Goal: Task Accomplishment & Management: Manage account settings

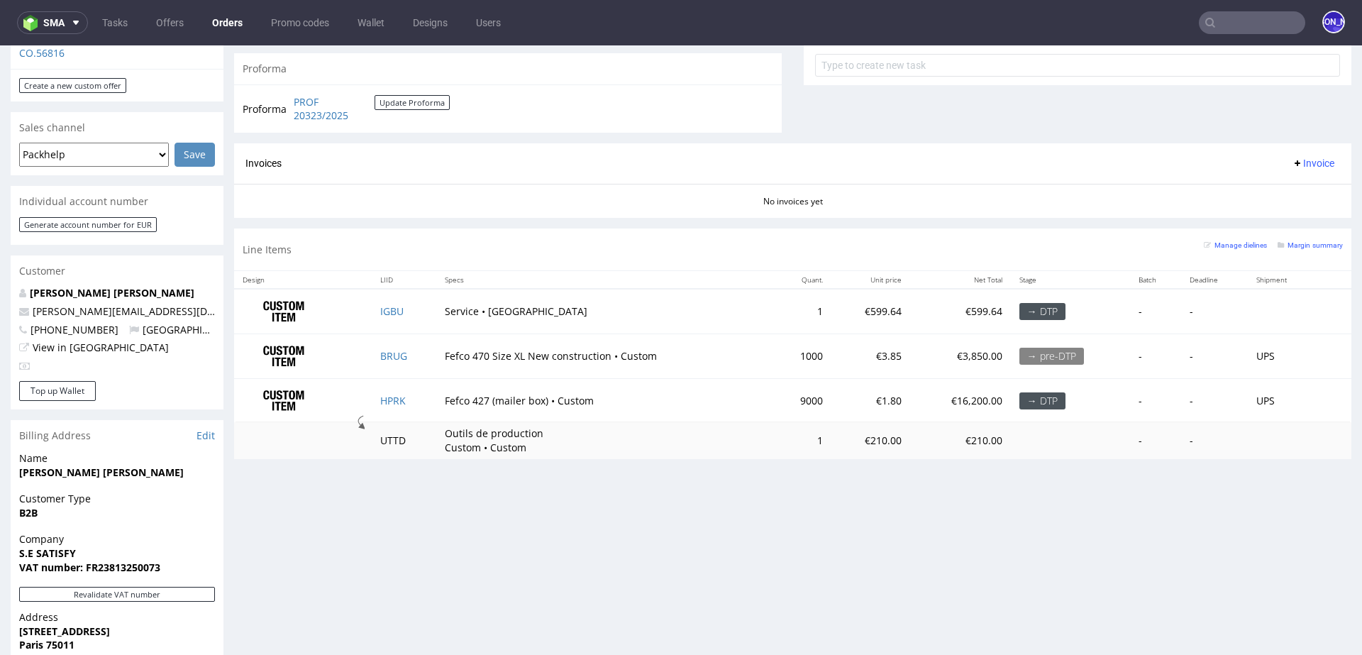
scroll to position [581, 0]
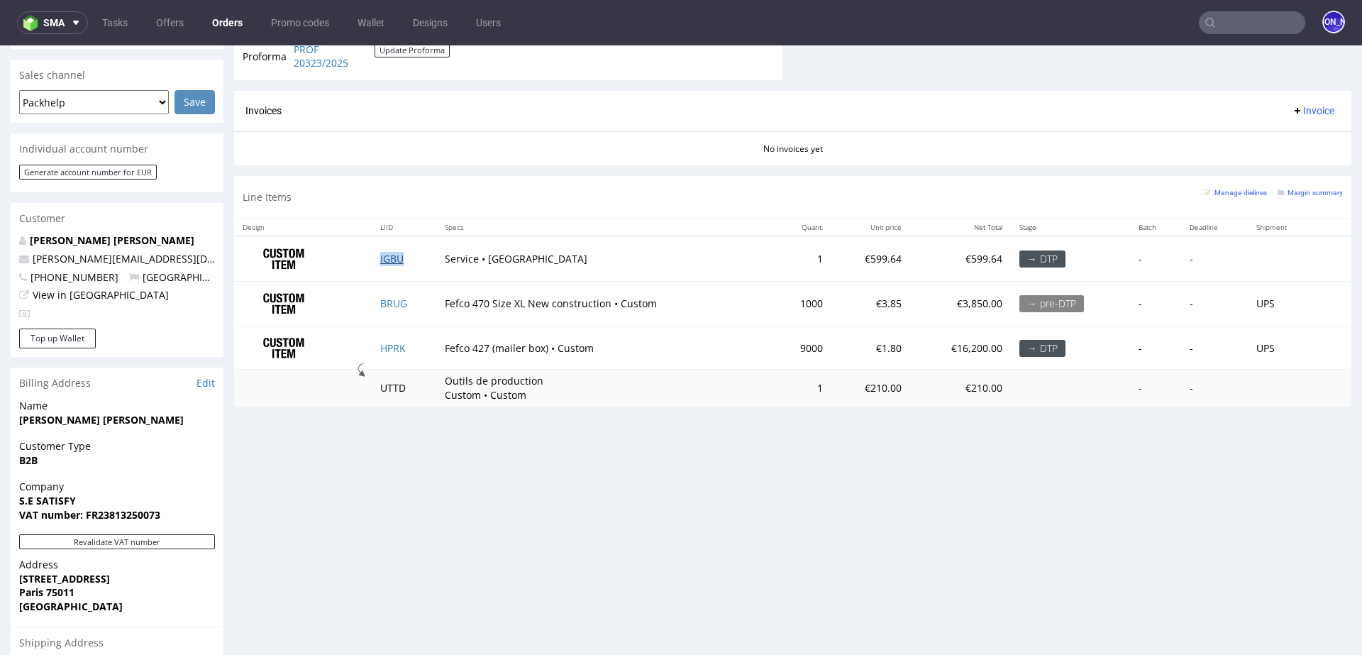
click at [384, 256] on link "IGBU" at bounding box center [391, 258] width 23 height 13
click at [386, 300] on link "BRUG" at bounding box center [393, 302] width 27 height 13
click at [389, 347] on link "HPRK" at bounding box center [393, 347] width 26 height 13
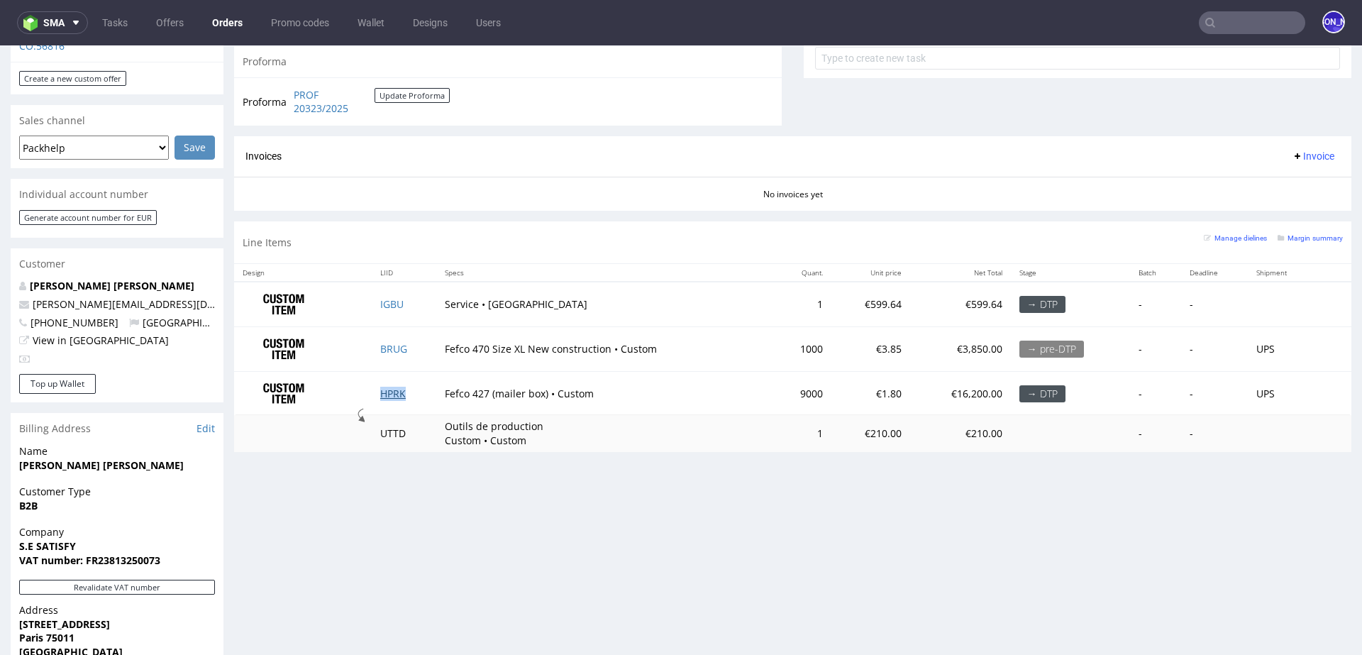
scroll to position [535, 0]
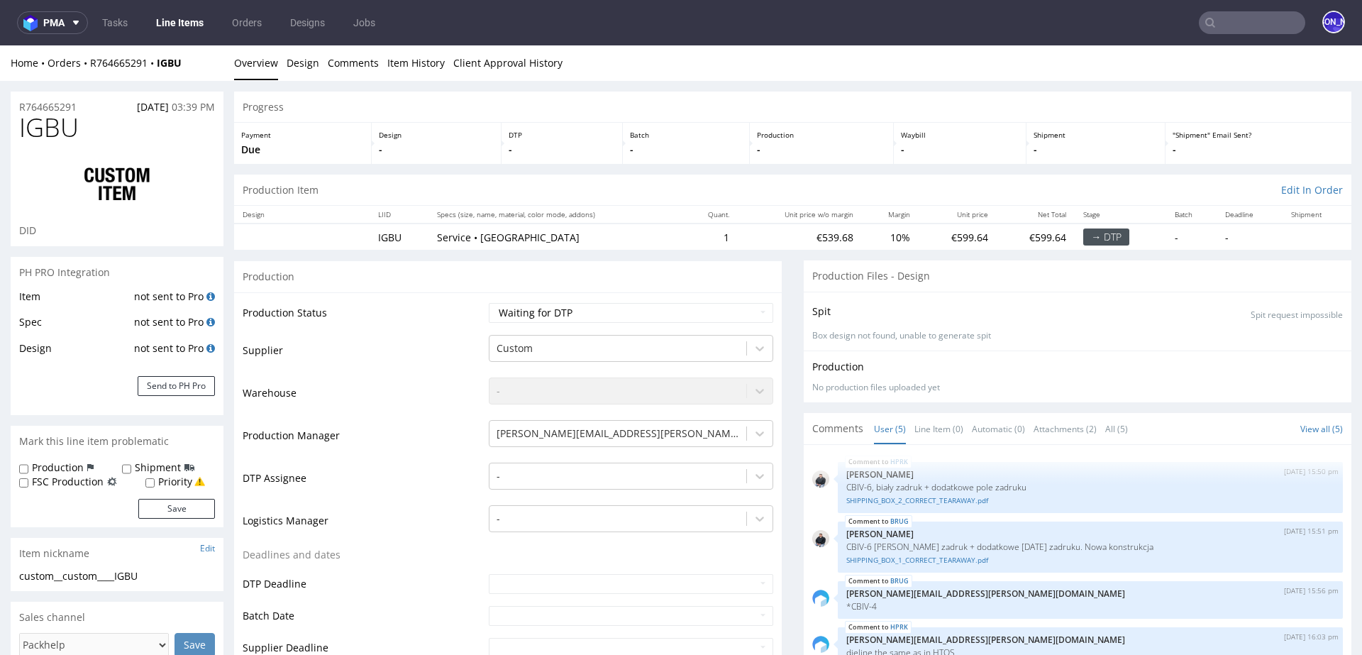
scroll to position [5, 0]
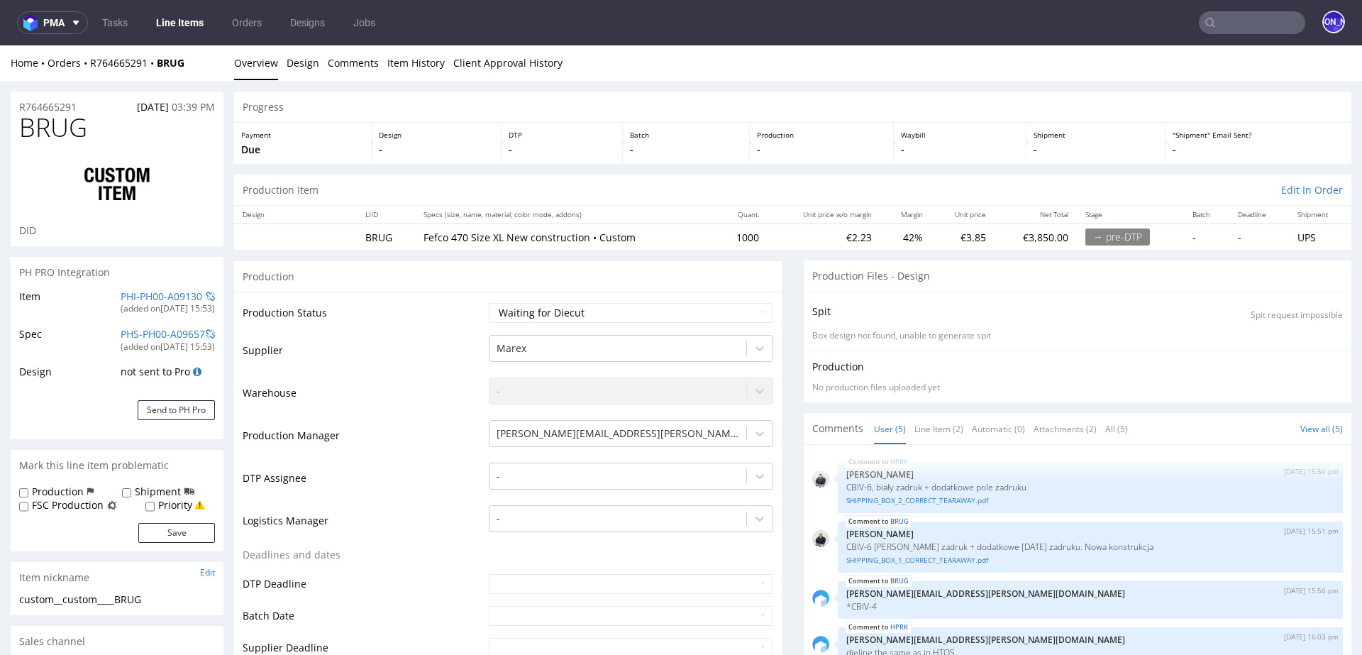
scroll to position [5, 0]
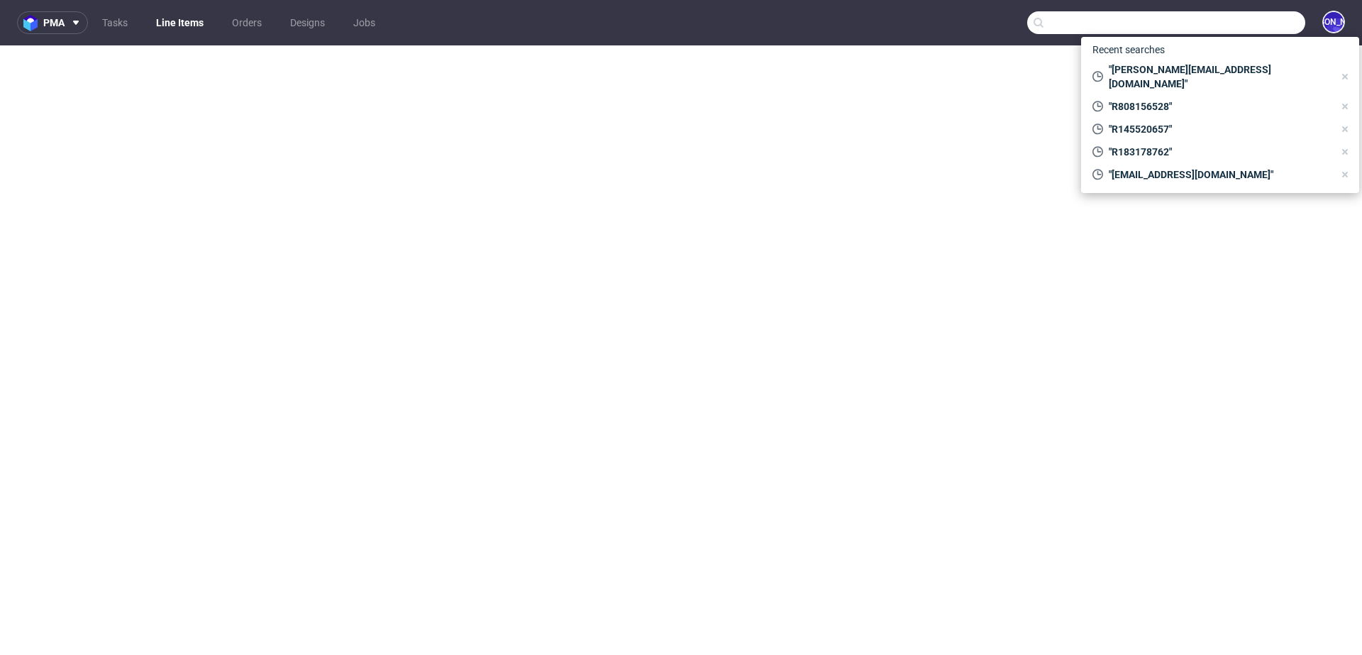
select select "in_progress"
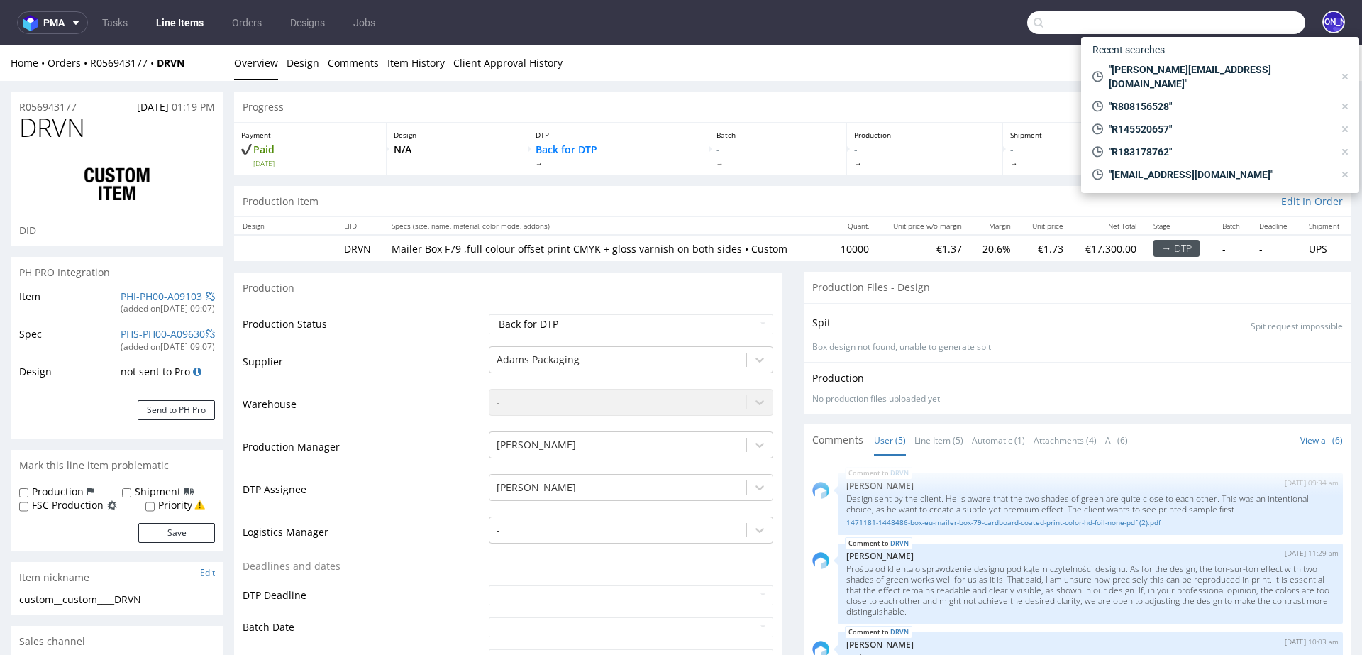
scroll to position [1377, 0]
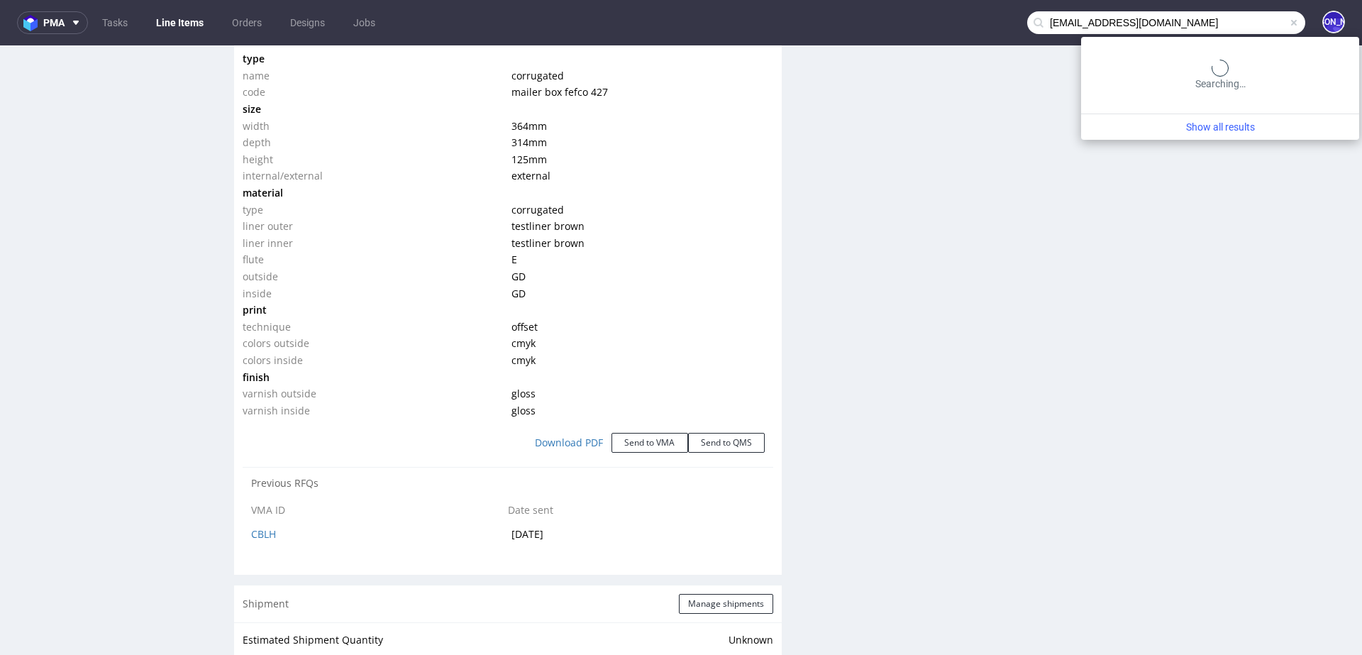
type input "[EMAIL_ADDRESS][DOMAIN_NAME]"
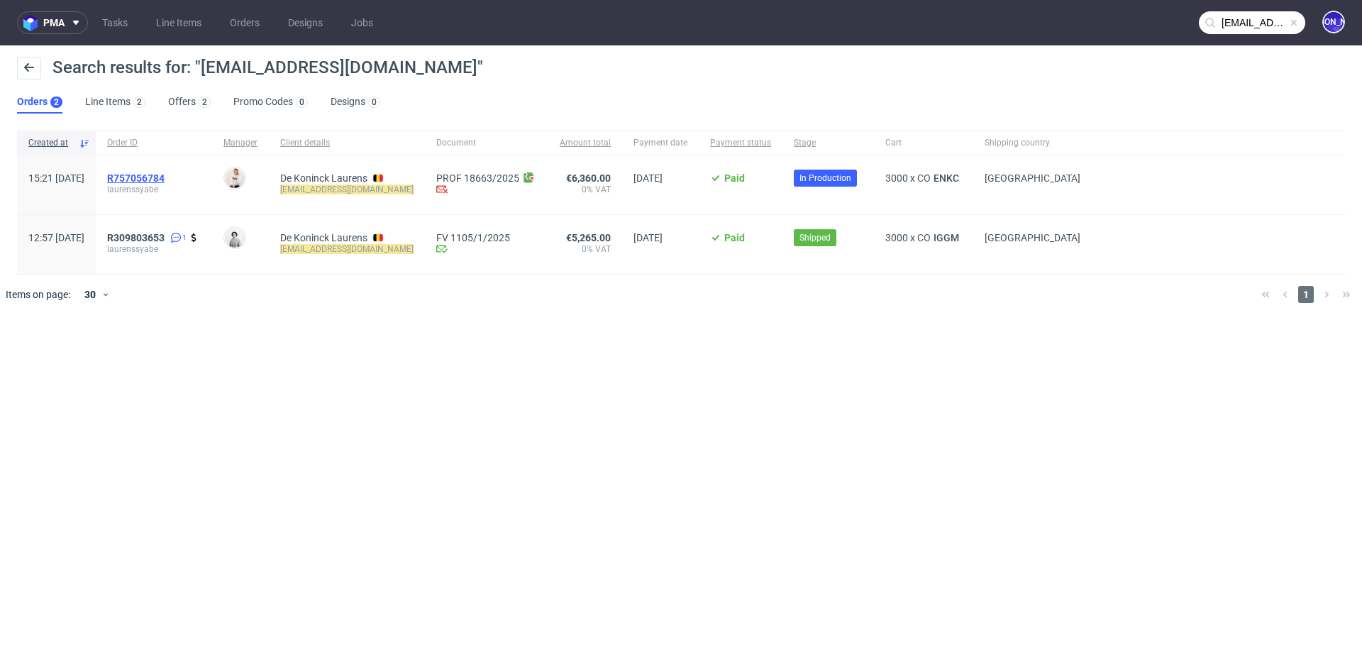
click at [165, 179] on span "R757056784" at bounding box center [135, 177] width 57 height 11
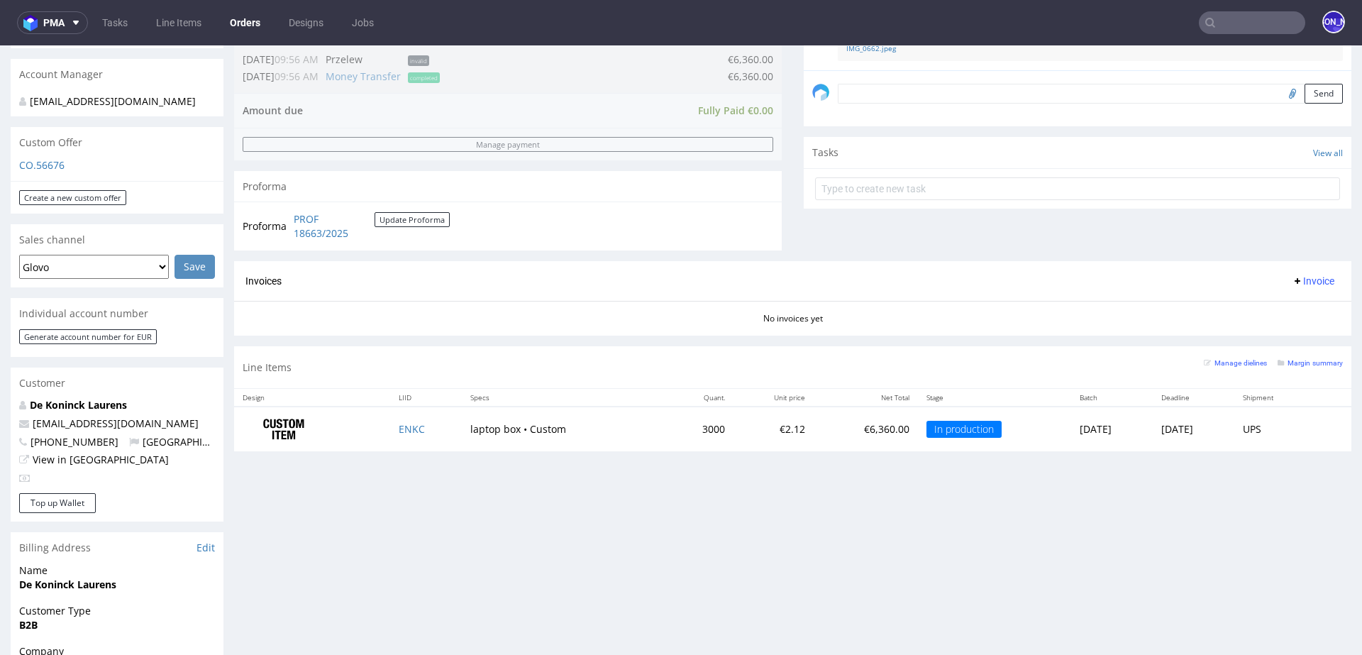
scroll to position [440, 0]
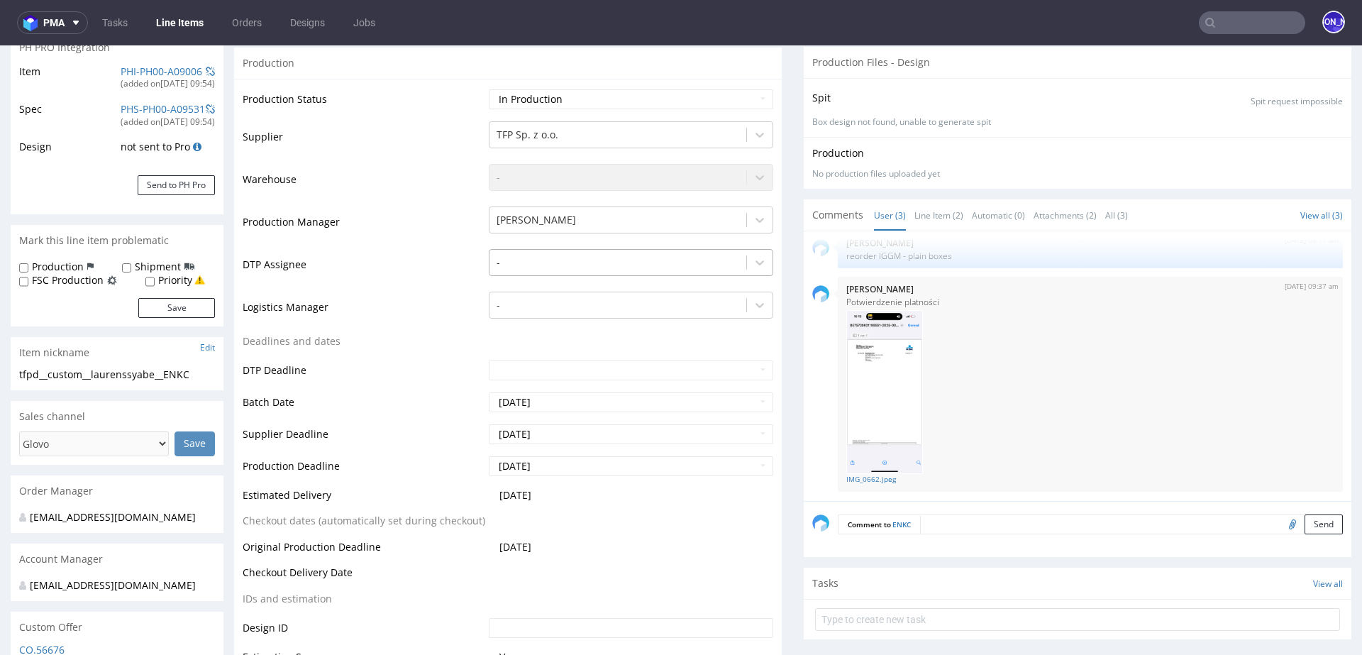
scroll to position [265, 0]
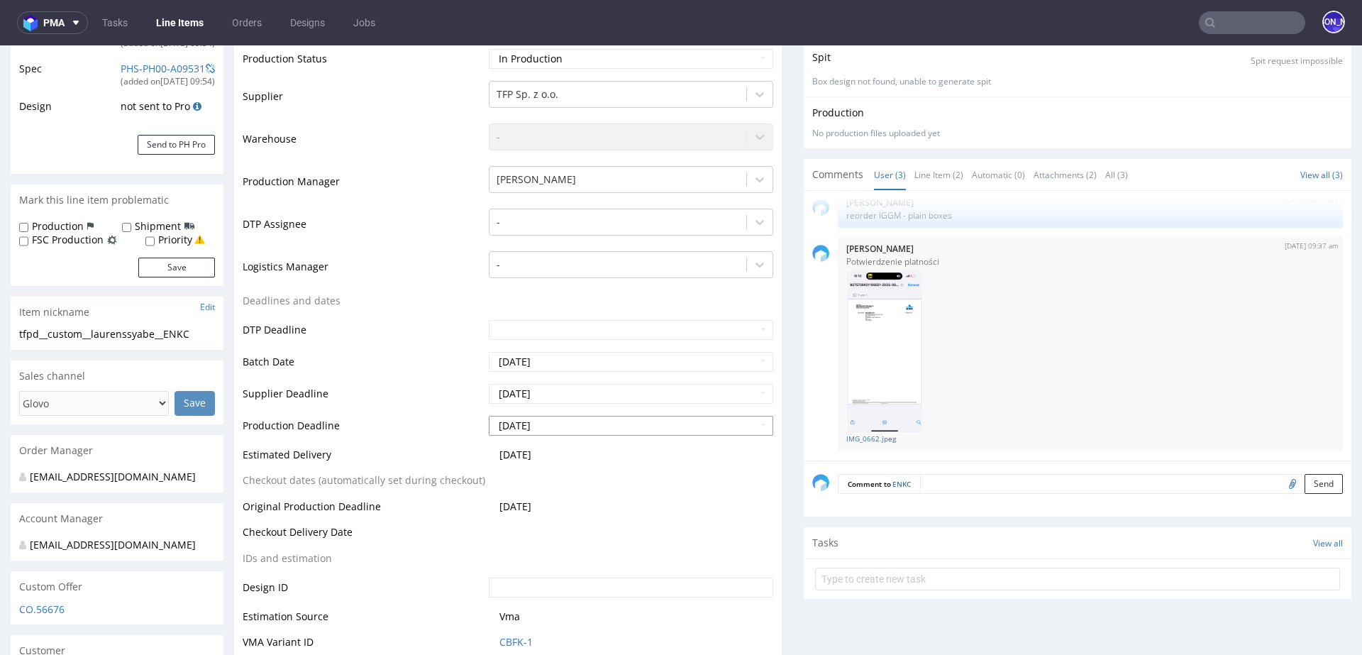
click at [555, 427] on input "[DATE]" at bounding box center [631, 426] width 284 height 20
drag, startPoint x: 559, startPoint y: 423, endPoint x: 486, endPoint y: 423, distance: 73.0
click at [489, 423] on input "[DATE]" at bounding box center [631, 426] width 284 height 20
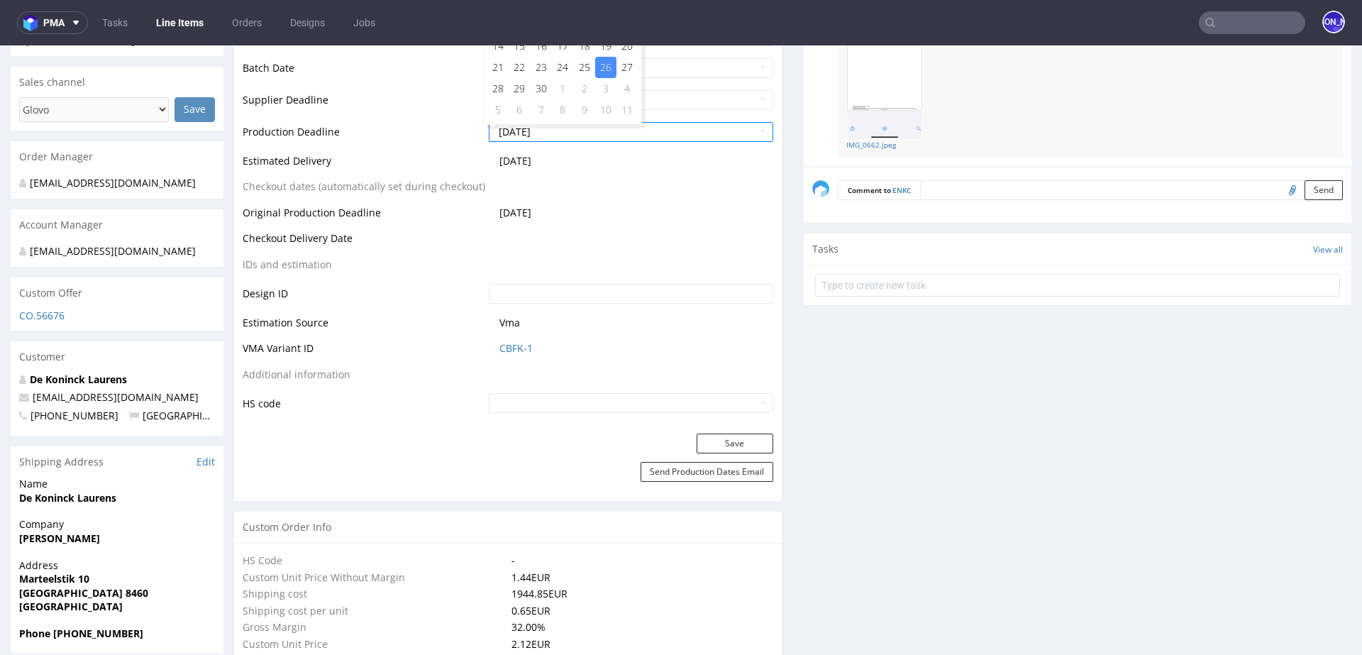
scroll to position [0, 0]
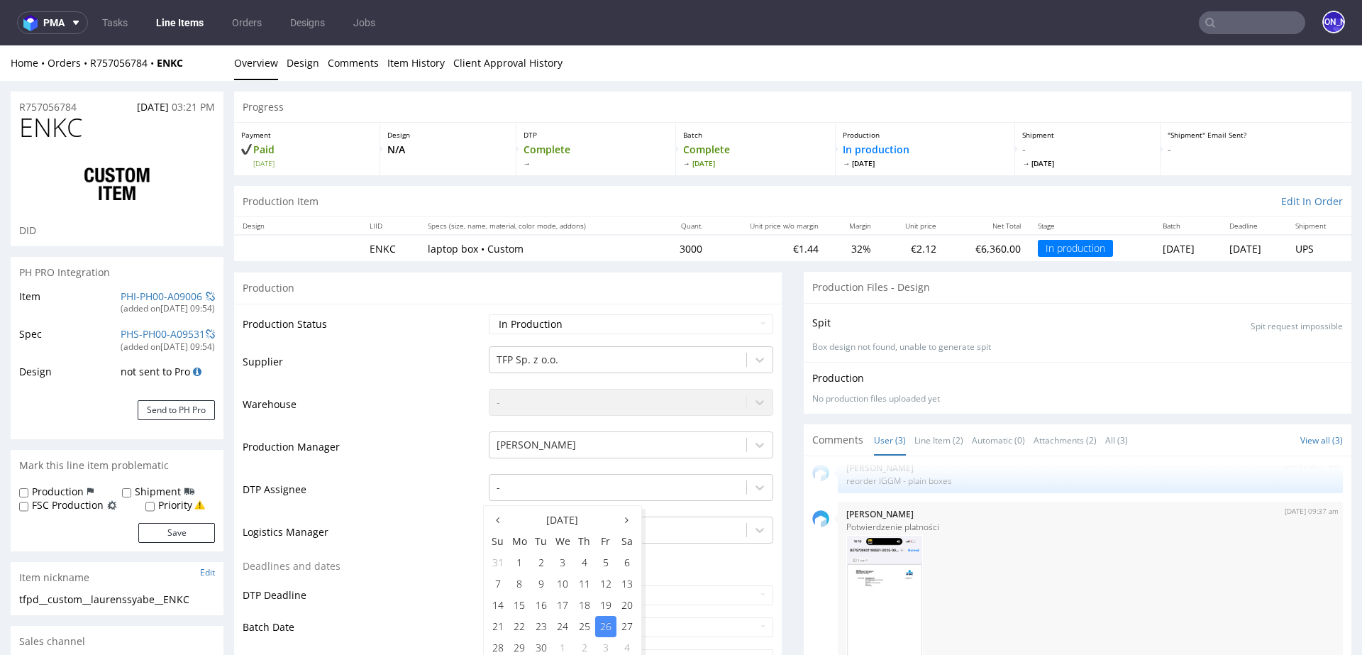
click at [360, 321] on td "Production Status" at bounding box center [364, 329] width 243 height 32
drag, startPoint x: 85, startPoint y: 106, endPoint x: 0, endPoint y: 106, distance: 85.1
copy p "R757056784"
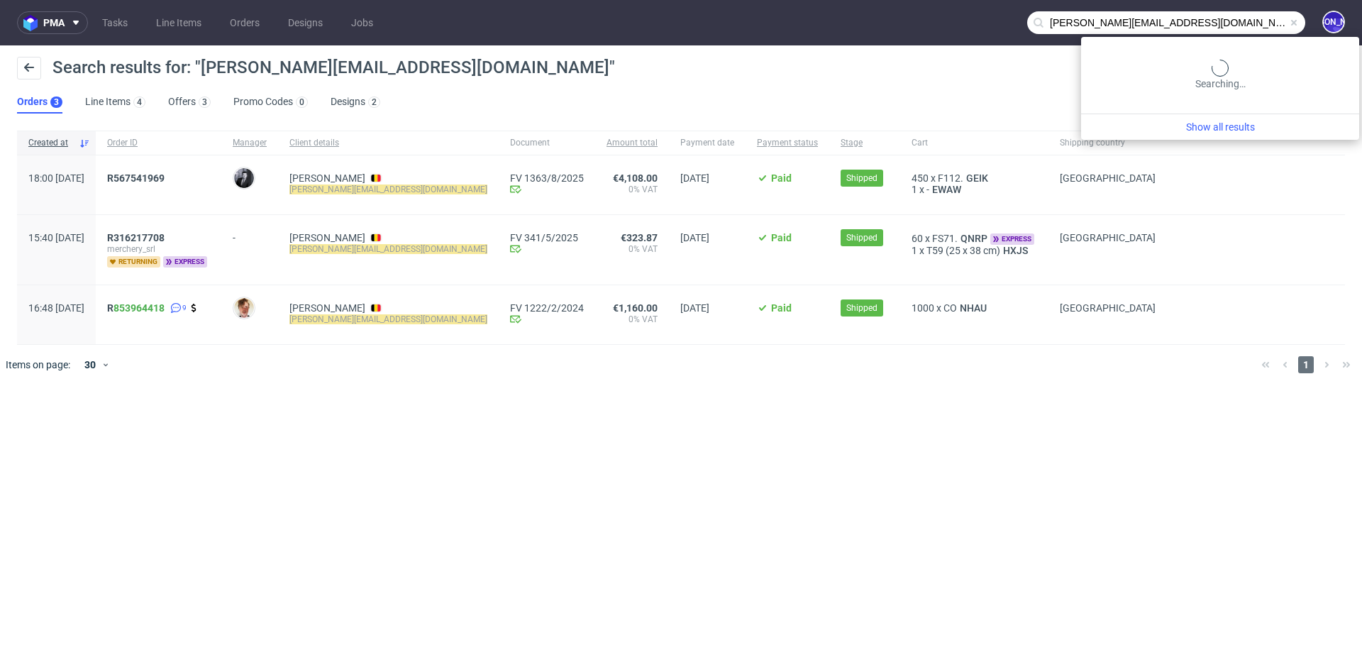
click at [1245, 19] on input "[PERSON_NAME][EMAIL_ADDRESS][DOMAIN_NAME]" at bounding box center [1166, 22] width 278 height 23
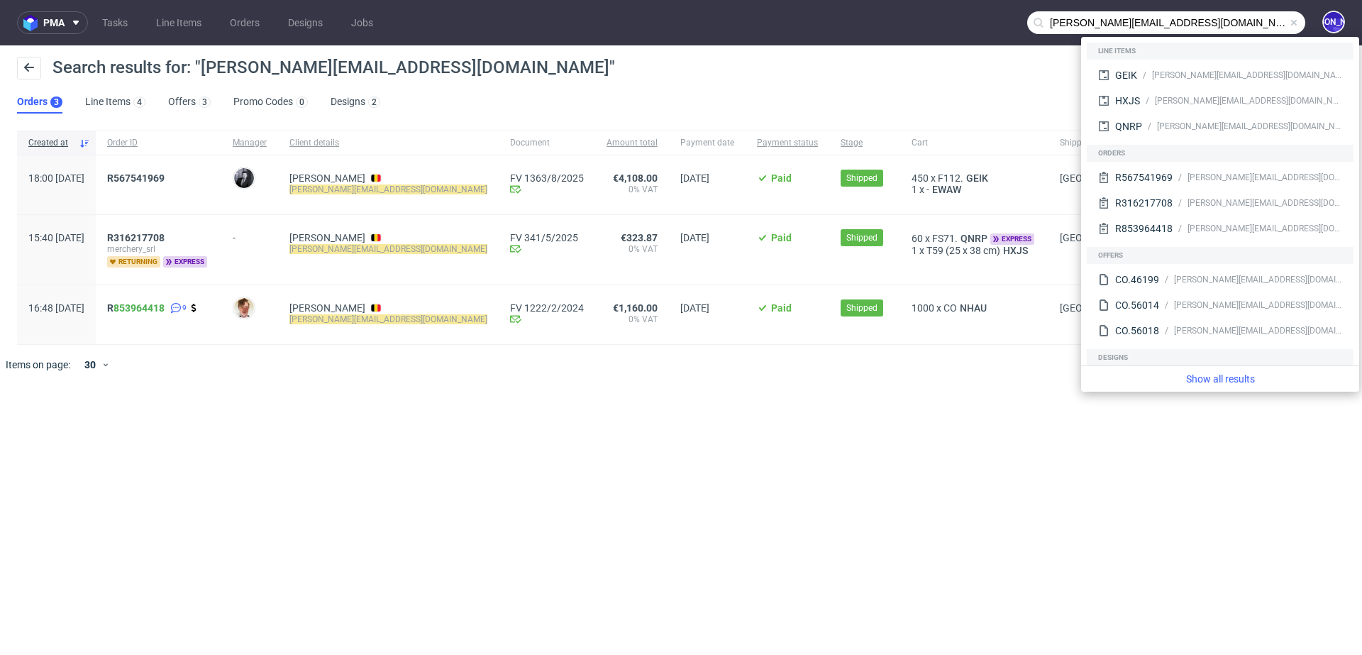
type input "[PERSON_NAME][EMAIL_ADDRESS][DOMAIN_NAME]"
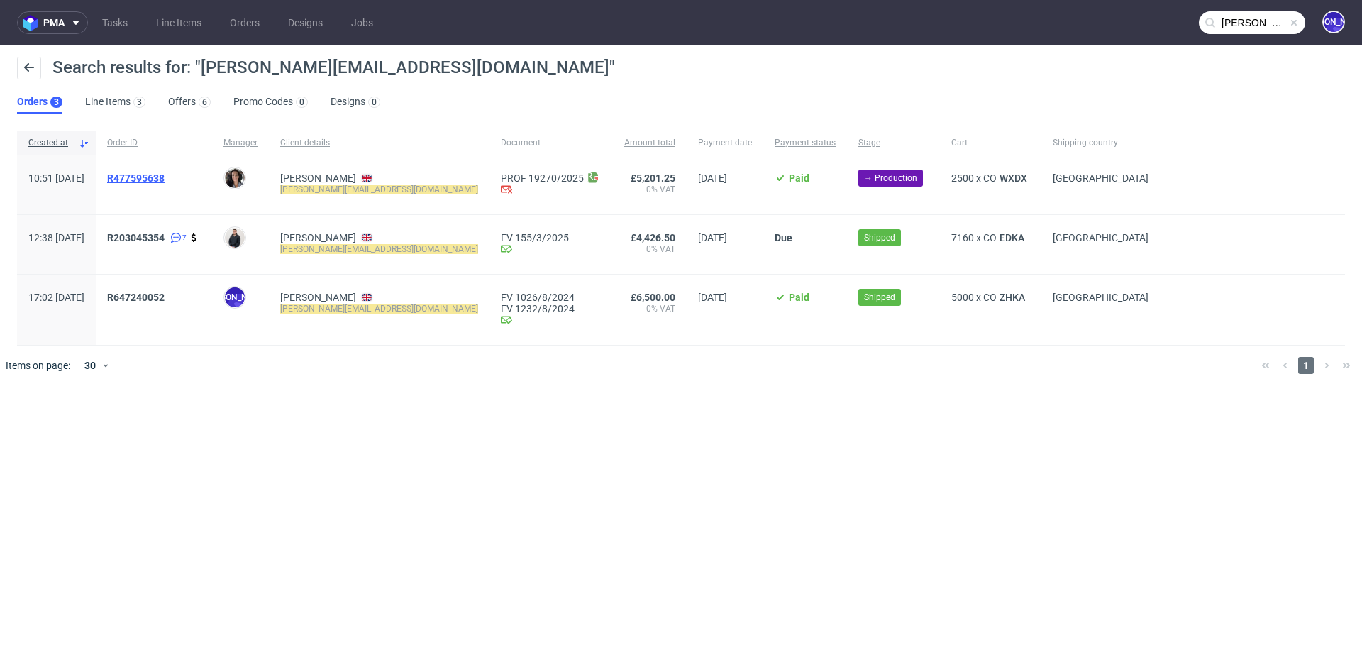
click at [155, 179] on span "R477595638" at bounding box center [135, 177] width 57 height 11
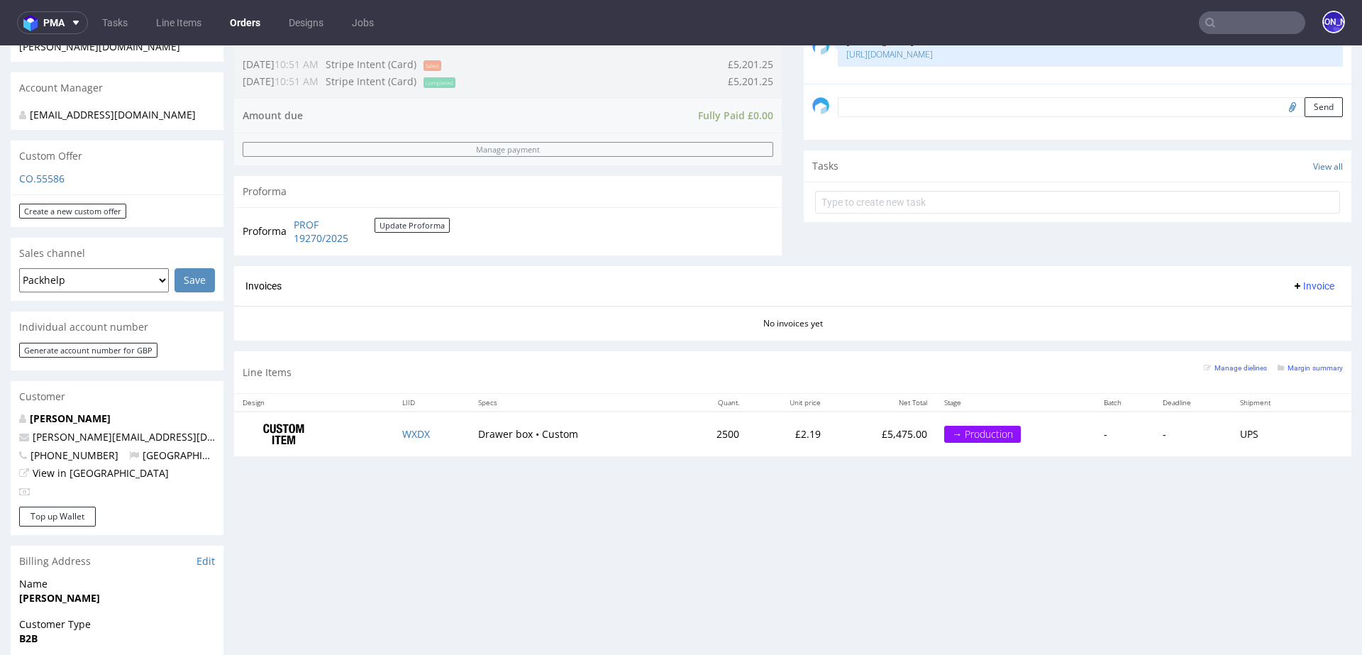
scroll to position [424, 0]
